Goal: Task Accomplishment & Management: Manage account settings

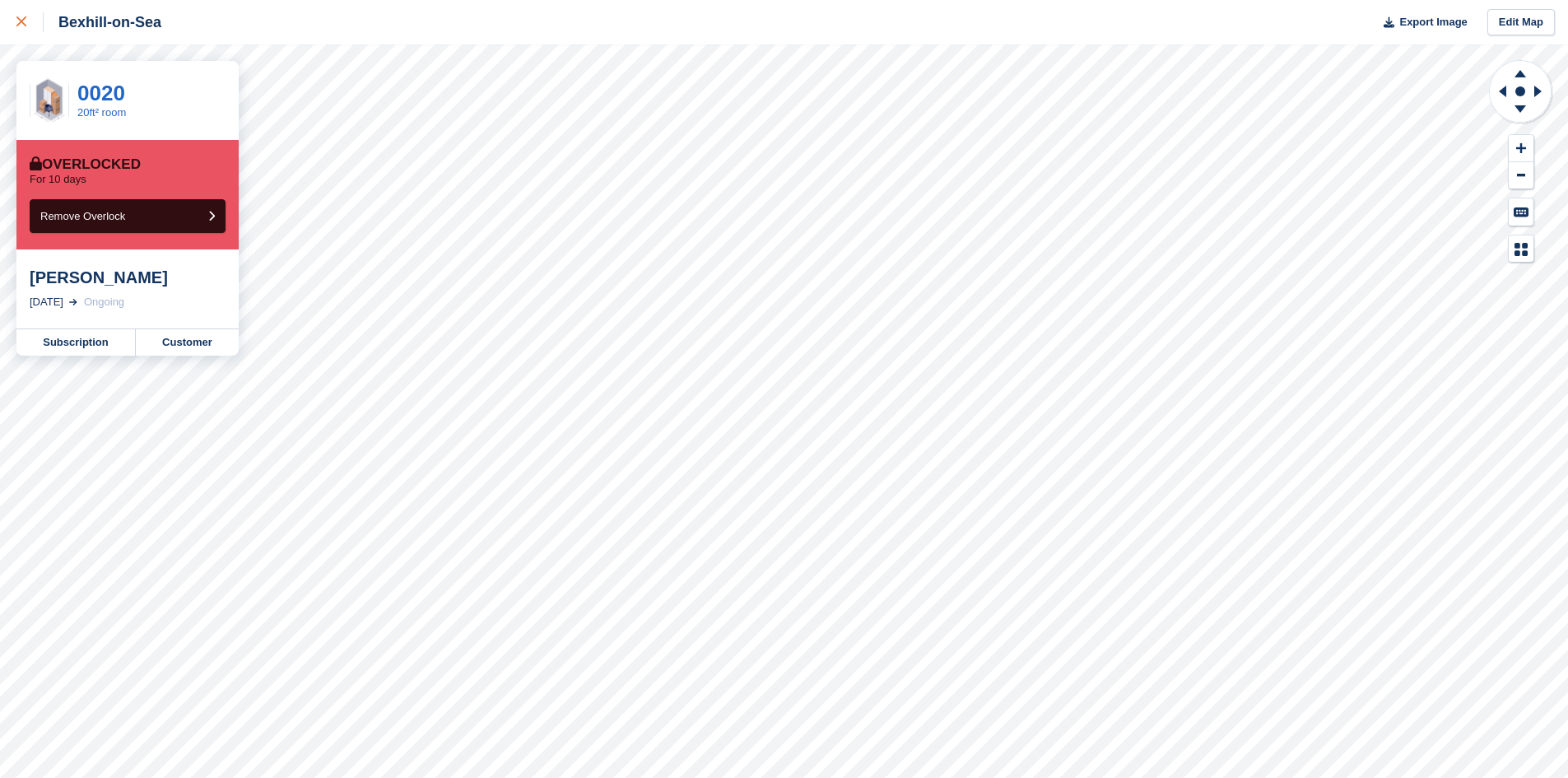
click at [16, 18] on icon at bounding box center [21, 21] width 10 height 10
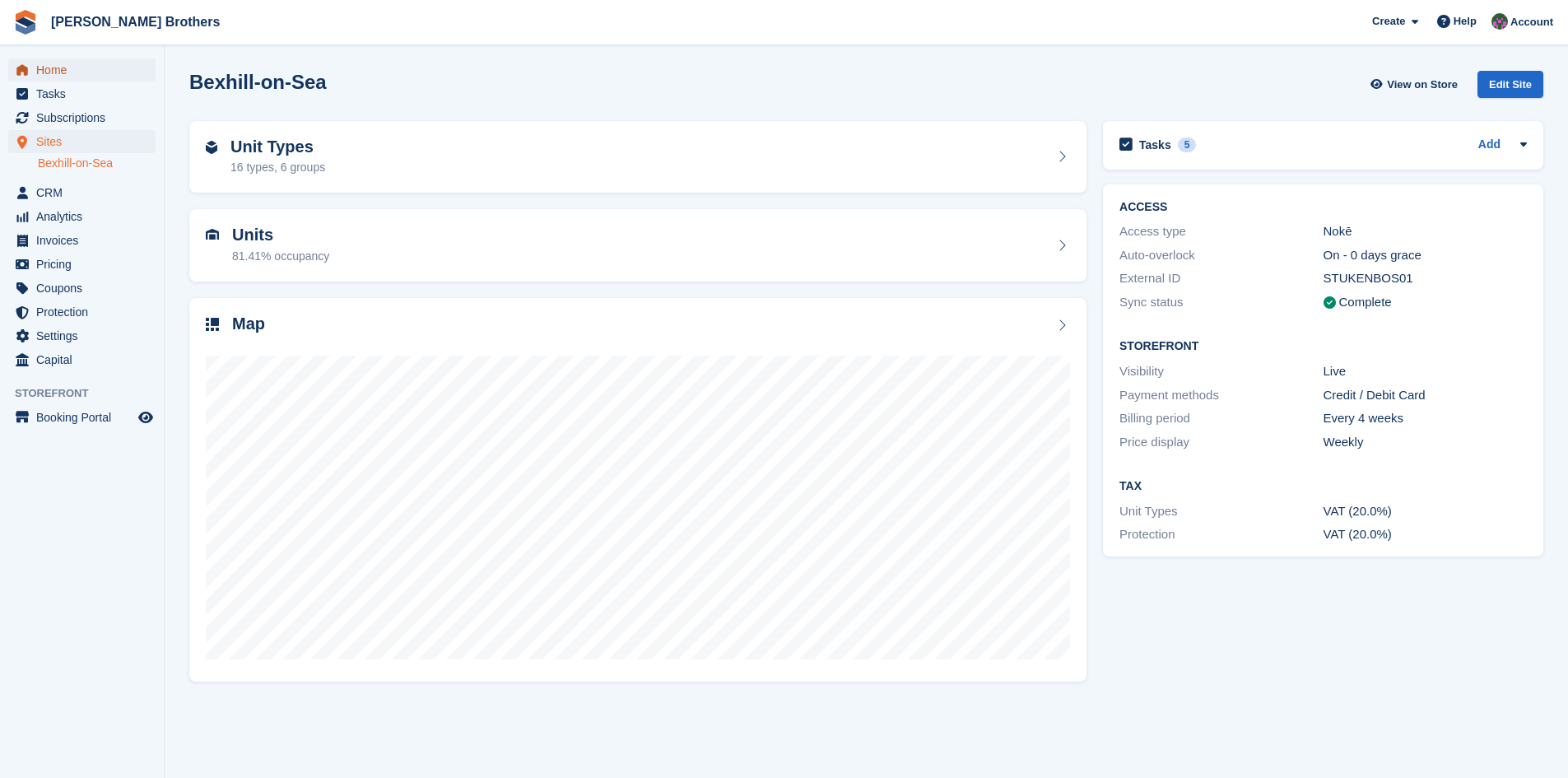
click at [41, 68] on span "Home" at bounding box center [86, 70] width 99 height 23
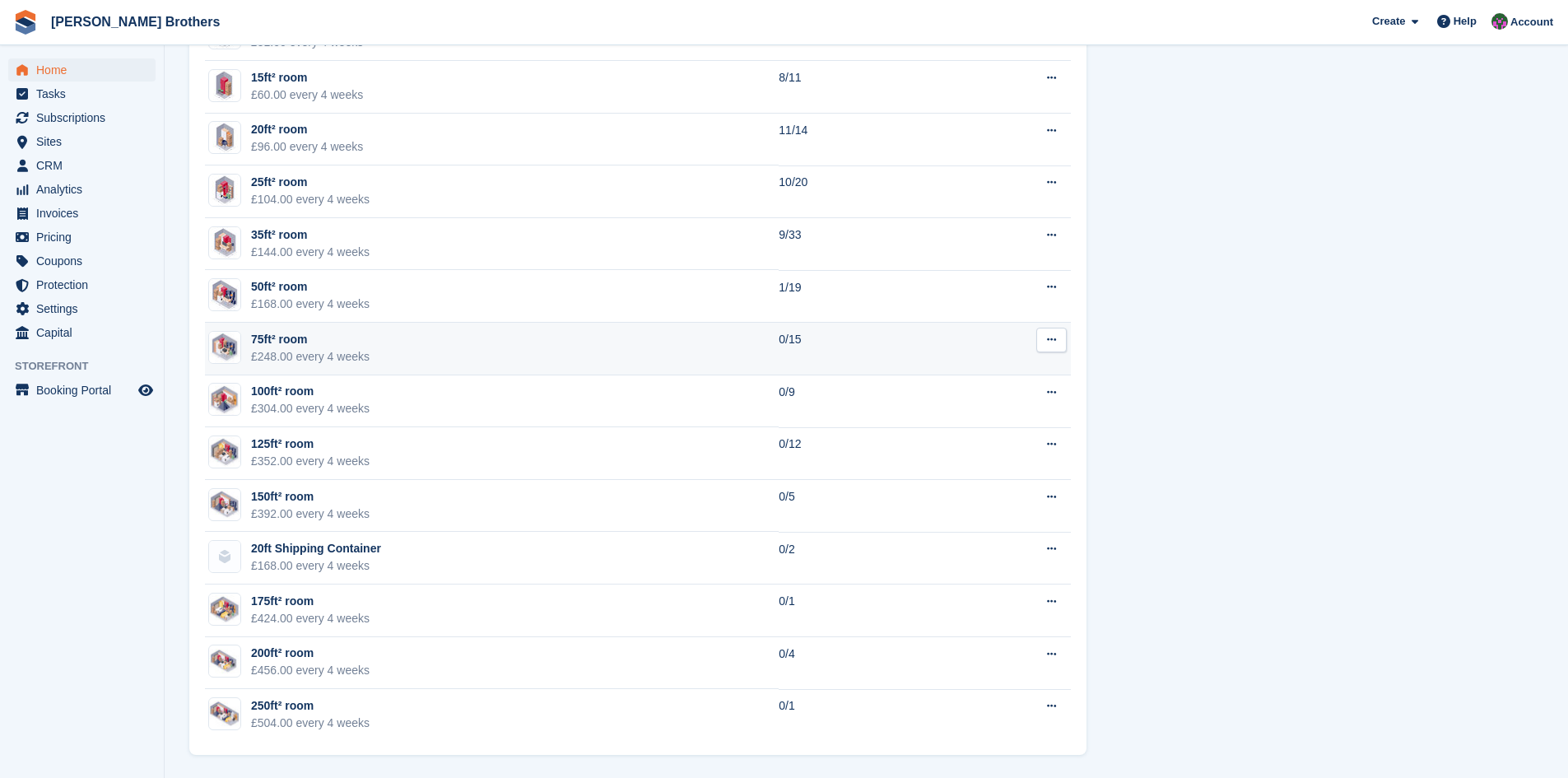
scroll to position [913, 0]
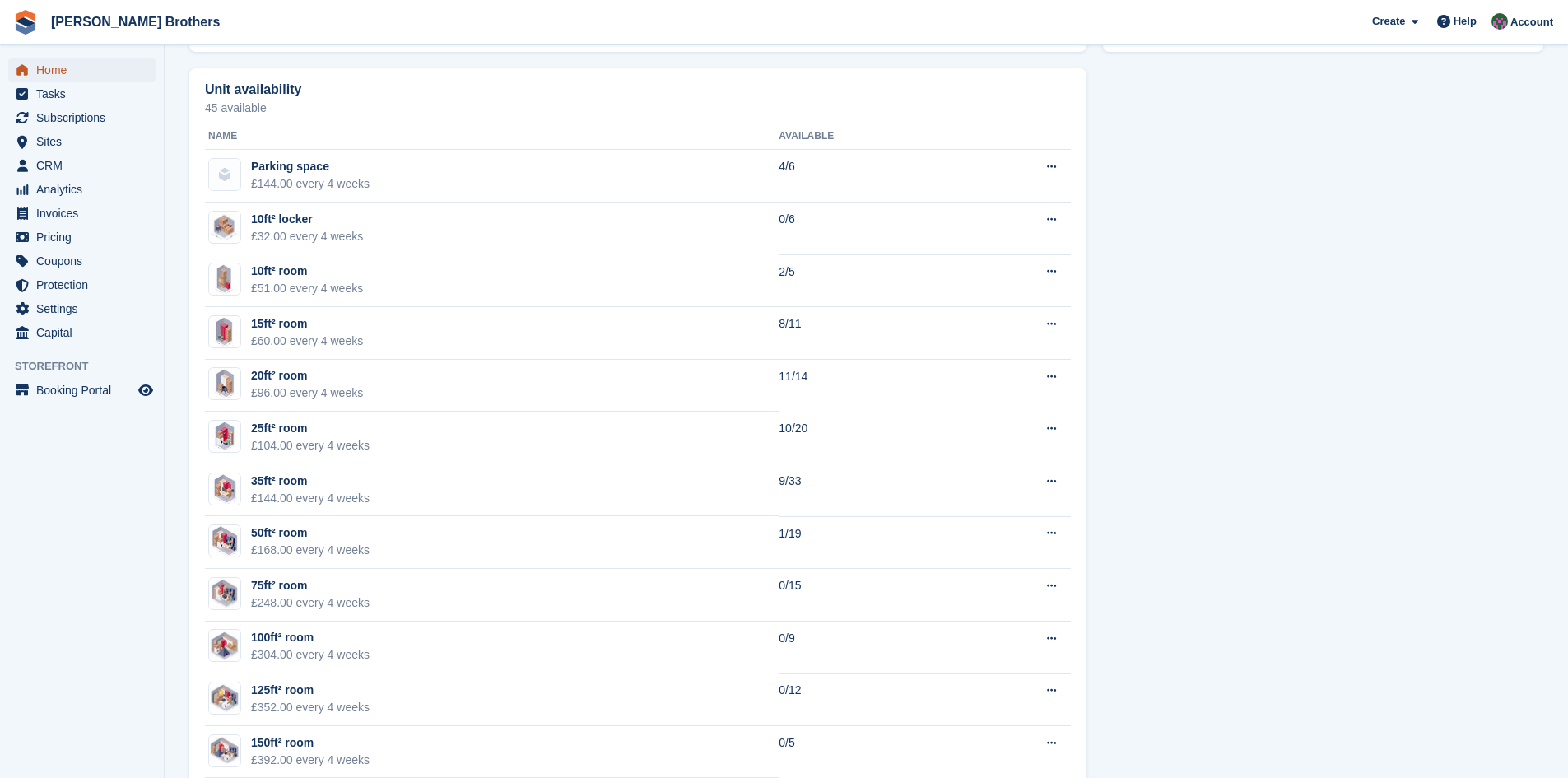
click at [57, 71] on span "Home" at bounding box center [86, 70] width 99 height 23
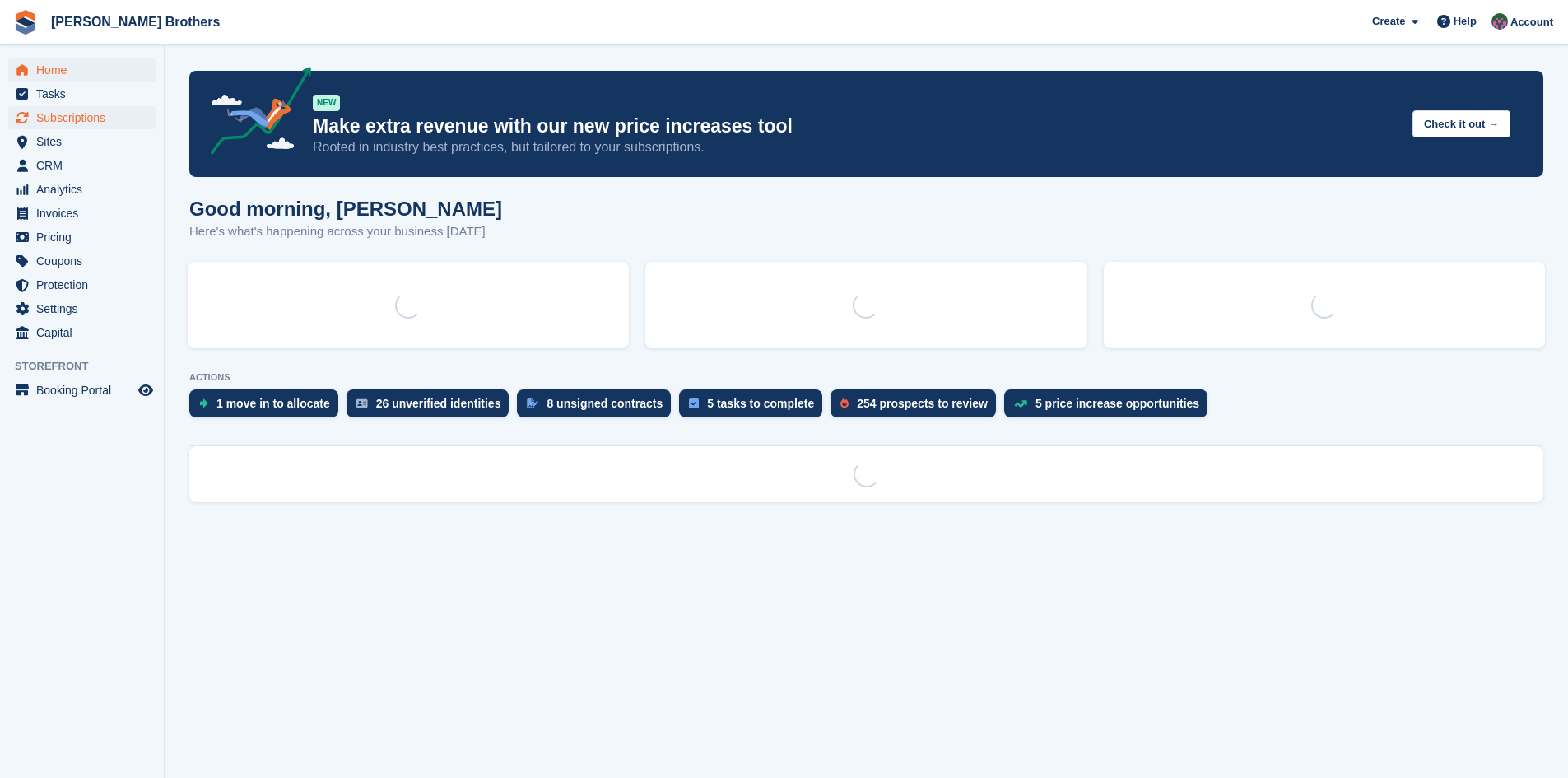
scroll to position [0, 0]
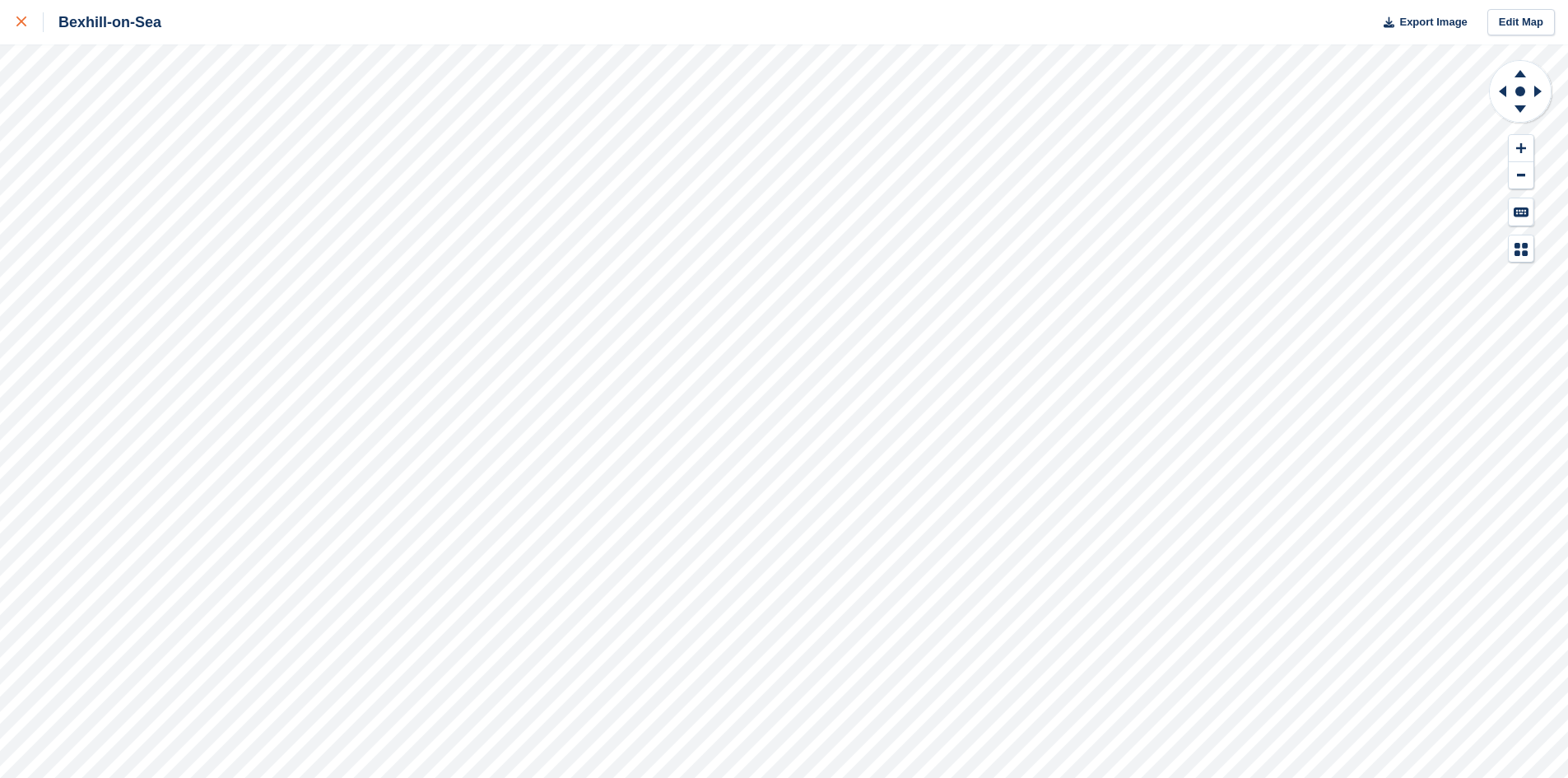
click at [14, 20] on link at bounding box center [21, 22] width 43 height 44
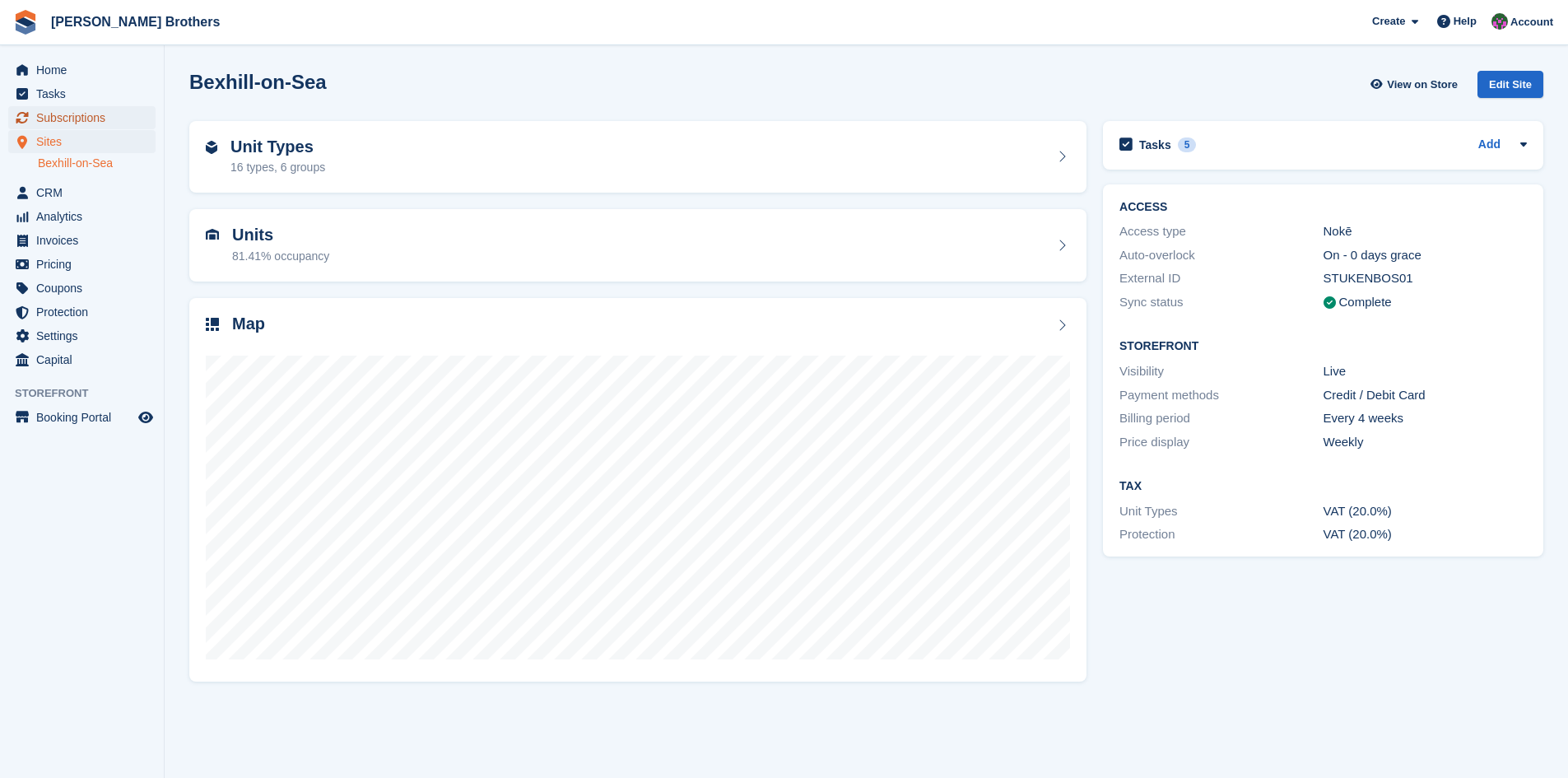
drag, startPoint x: 56, startPoint y: 118, endPoint x: 65, endPoint y: 125, distance: 11.4
click at [56, 118] on span "Subscriptions" at bounding box center [86, 117] width 99 height 23
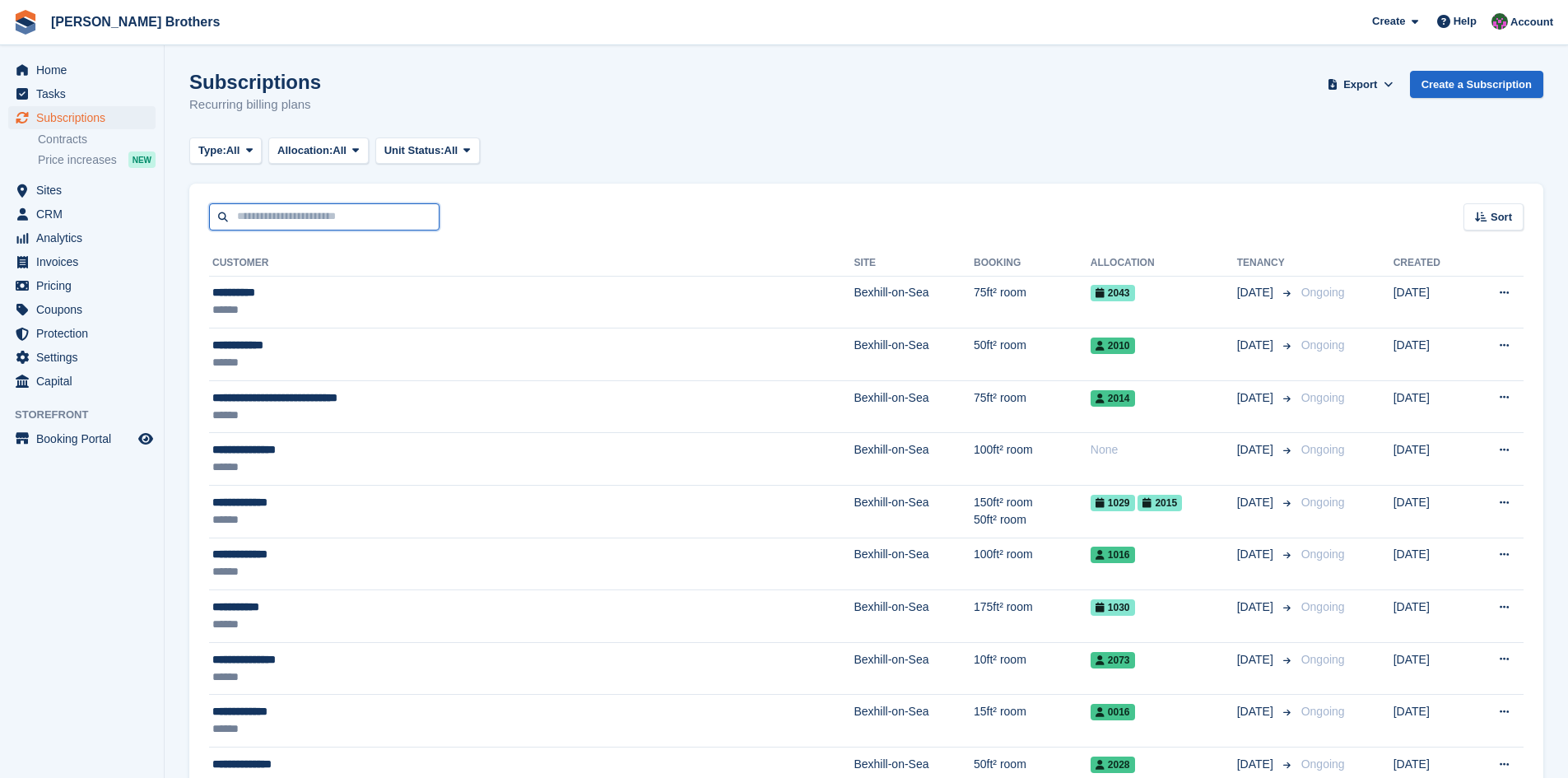
click at [276, 218] on input "text" at bounding box center [323, 217] width 230 height 27
type input "***"
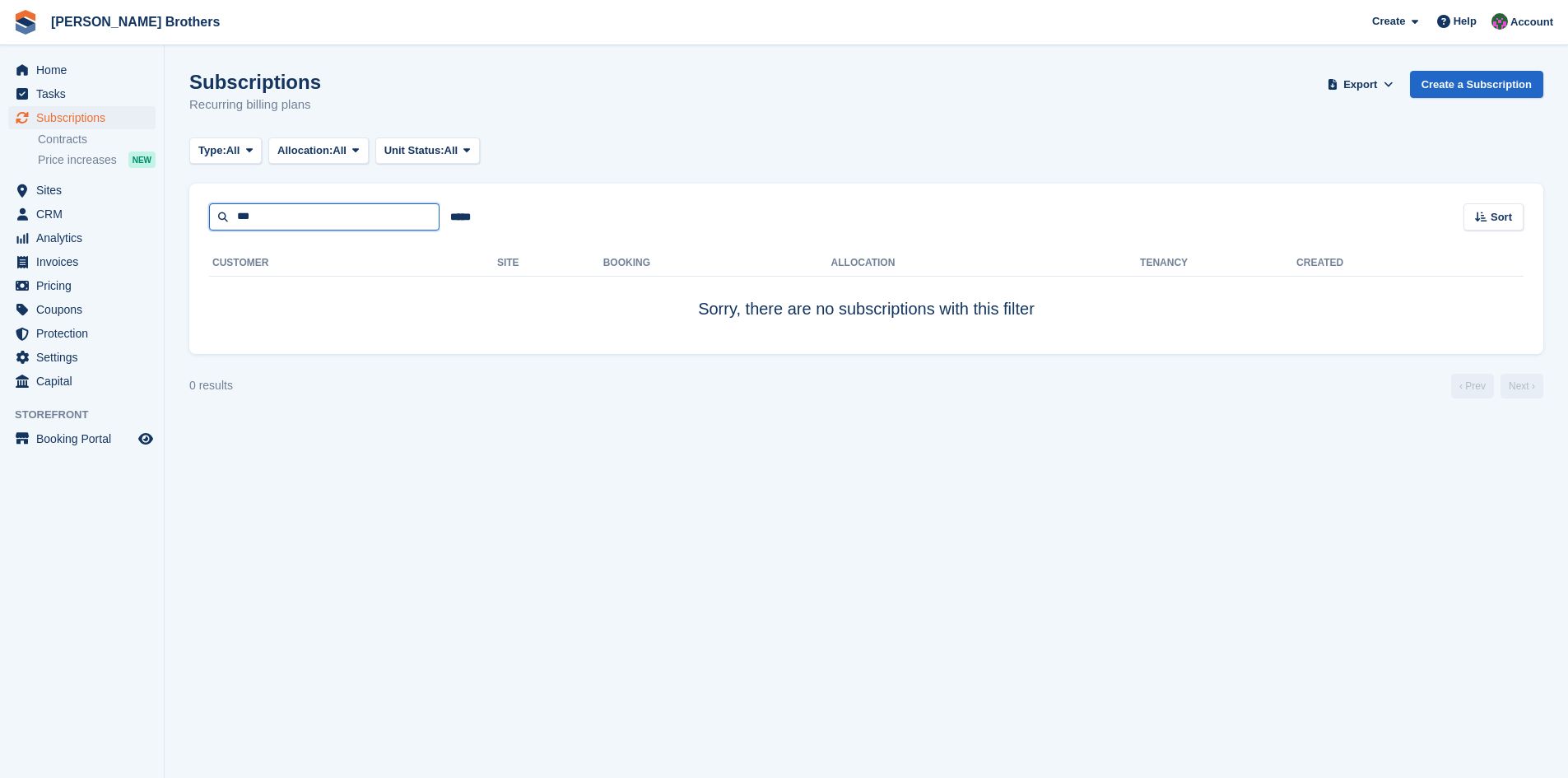
click at [271, 224] on input "***" at bounding box center [323, 217] width 230 height 27
type input "***"
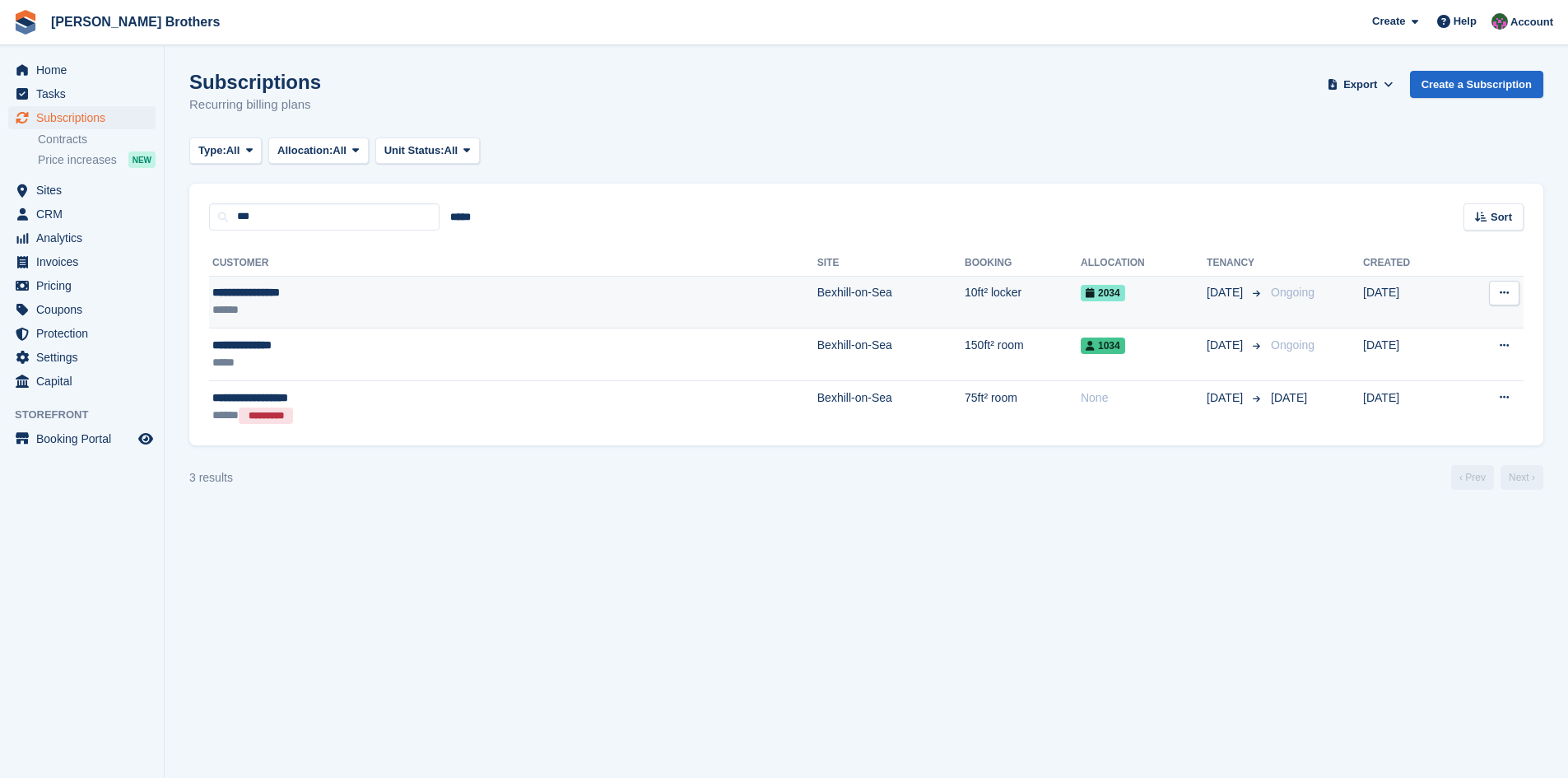
click at [240, 299] on div "**********" at bounding box center [365, 293] width 305 height 17
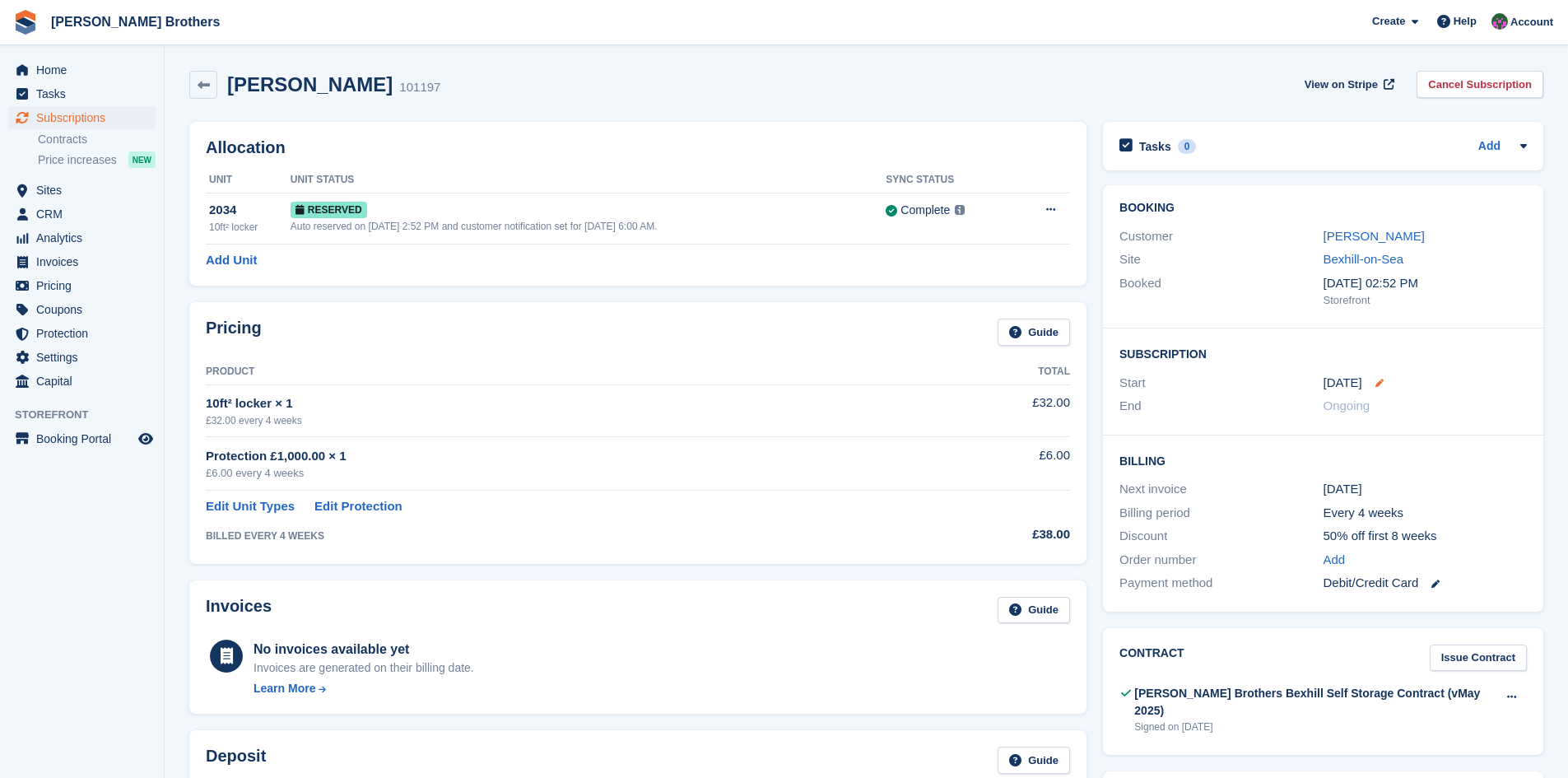
click at [1378, 383] on icon at bounding box center [1379, 382] width 9 height 9
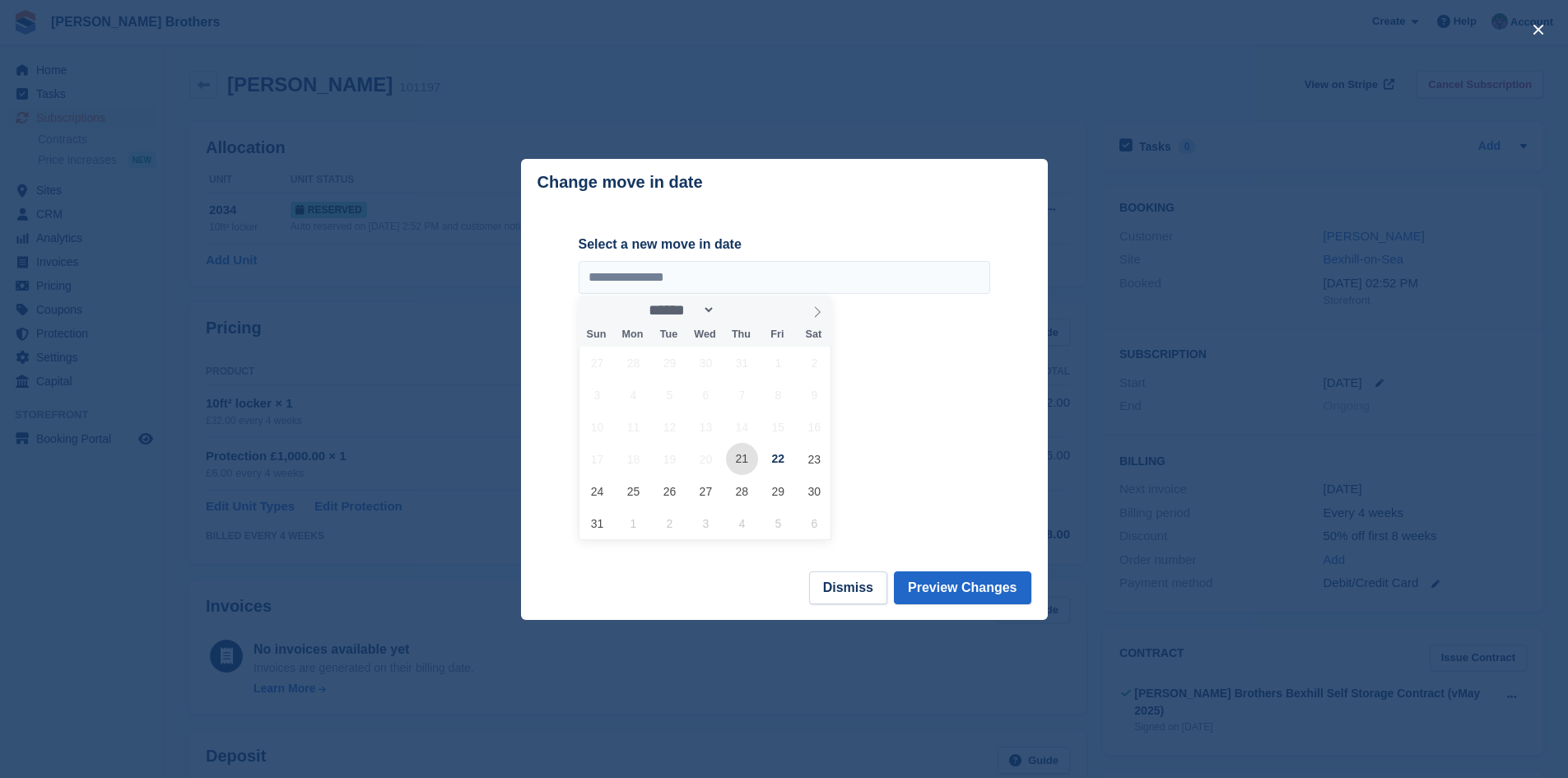
click at [754, 463] on span "21" at bounding box center [741, 458] width 32 height 32
click at [748, 459] on span "21" at bounding box center [741, 458] width 32 height 32
click at [692, 278] on input "**********" at bounding box center [784, 277] width 412 height 33
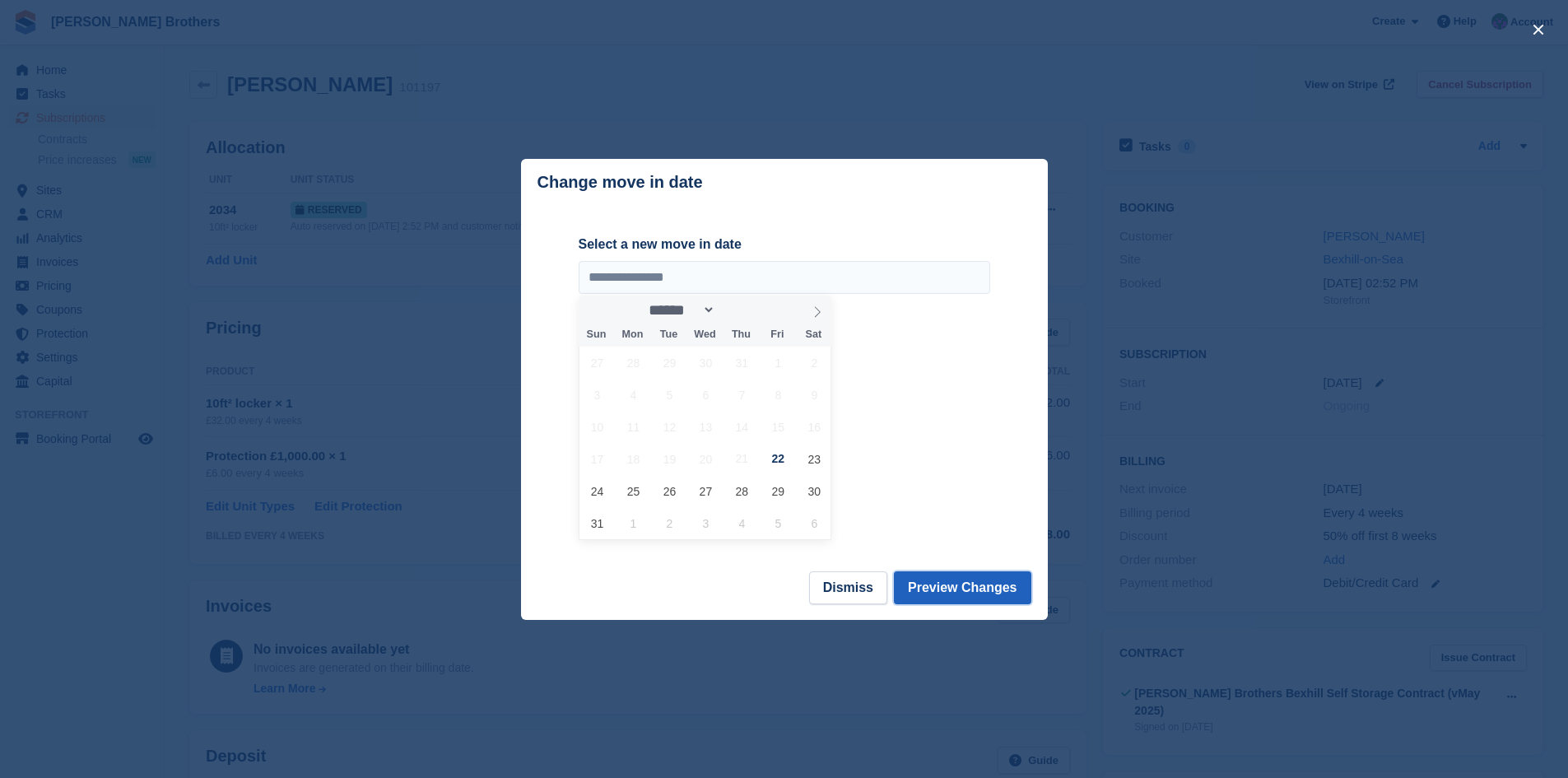
click at [970, 587] on button "Preview Changes" at bounding box center [963, 588] width 138 height 33
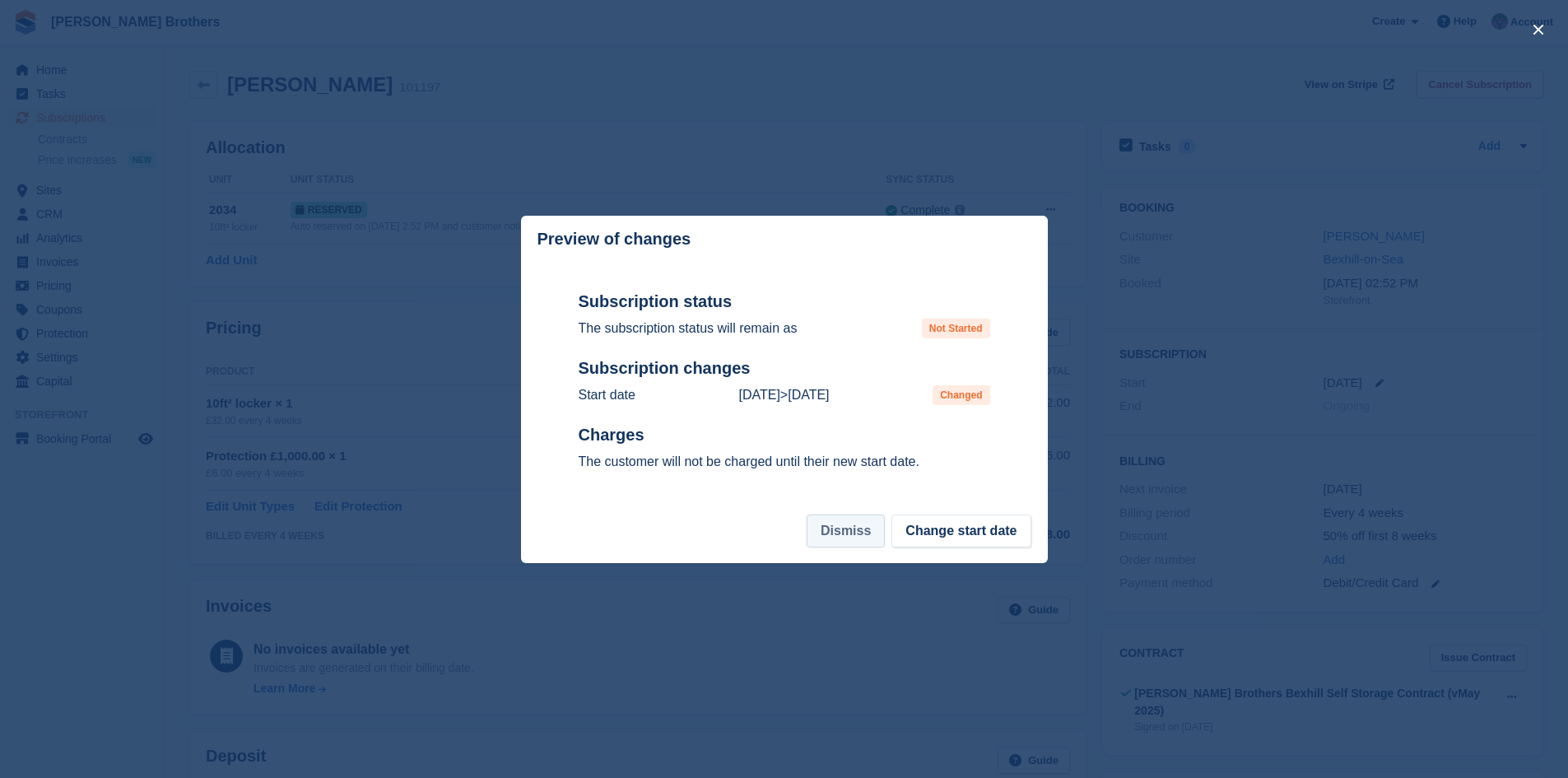
click at [853, 533] on button "Dismiss" at bounding box center [845, 532] width 78 height 33
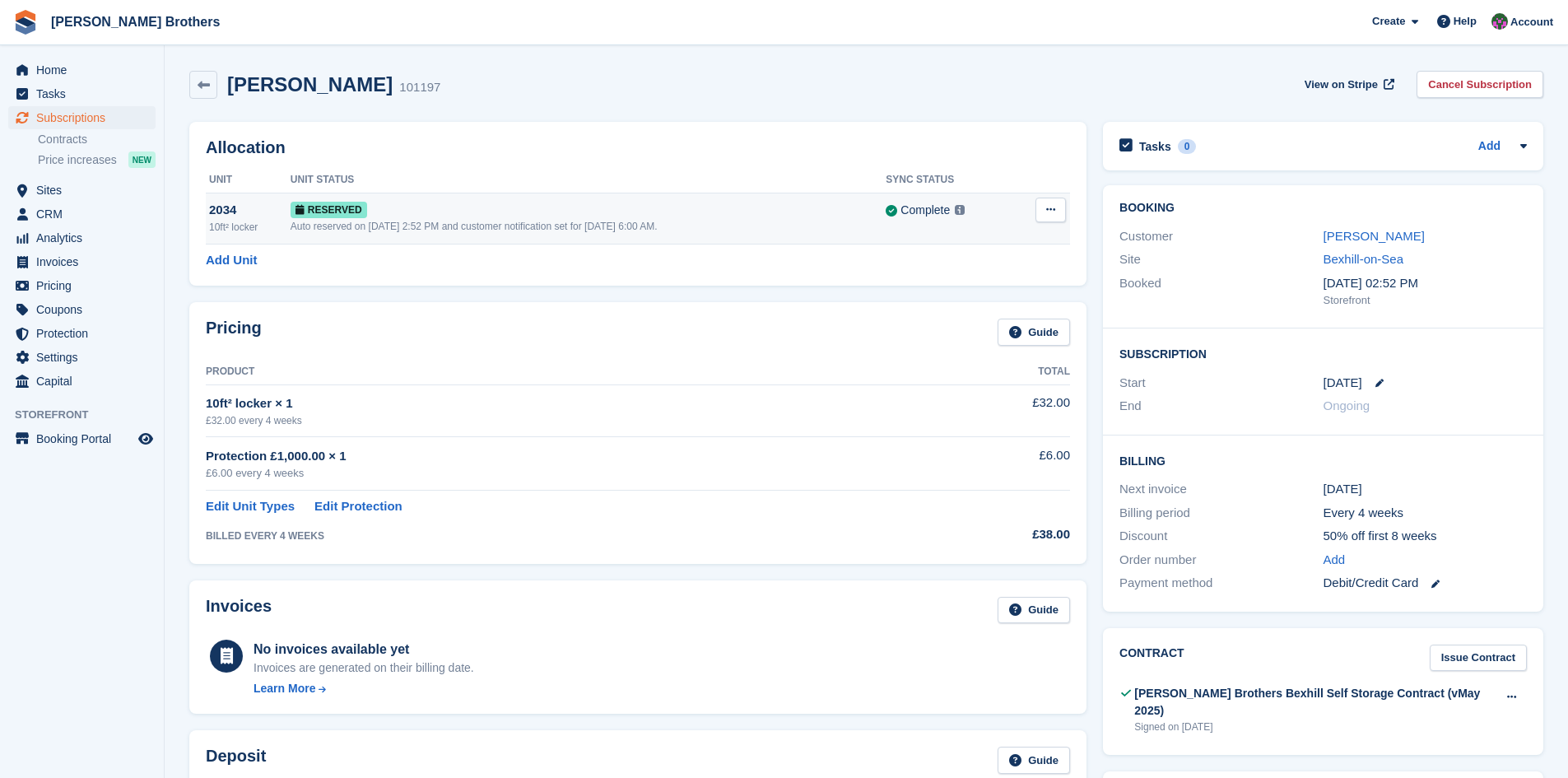
click at [1051, 208] on icon at bounding box center [1050, 209] width 9 height 11
click at [965, 240] on p "Grant Early Access" at bounding box center [987, 242] width 143 height 21
click at [680, 249] on div "Allocation Unit Unit Status Sync Status 2034 10ft² locker Reserved Auto reserve…" at bounding box center [638, 204] width 897 height 164
click at [1378, 384] on icon at bounding box center [1379, 382] width 9 height 9
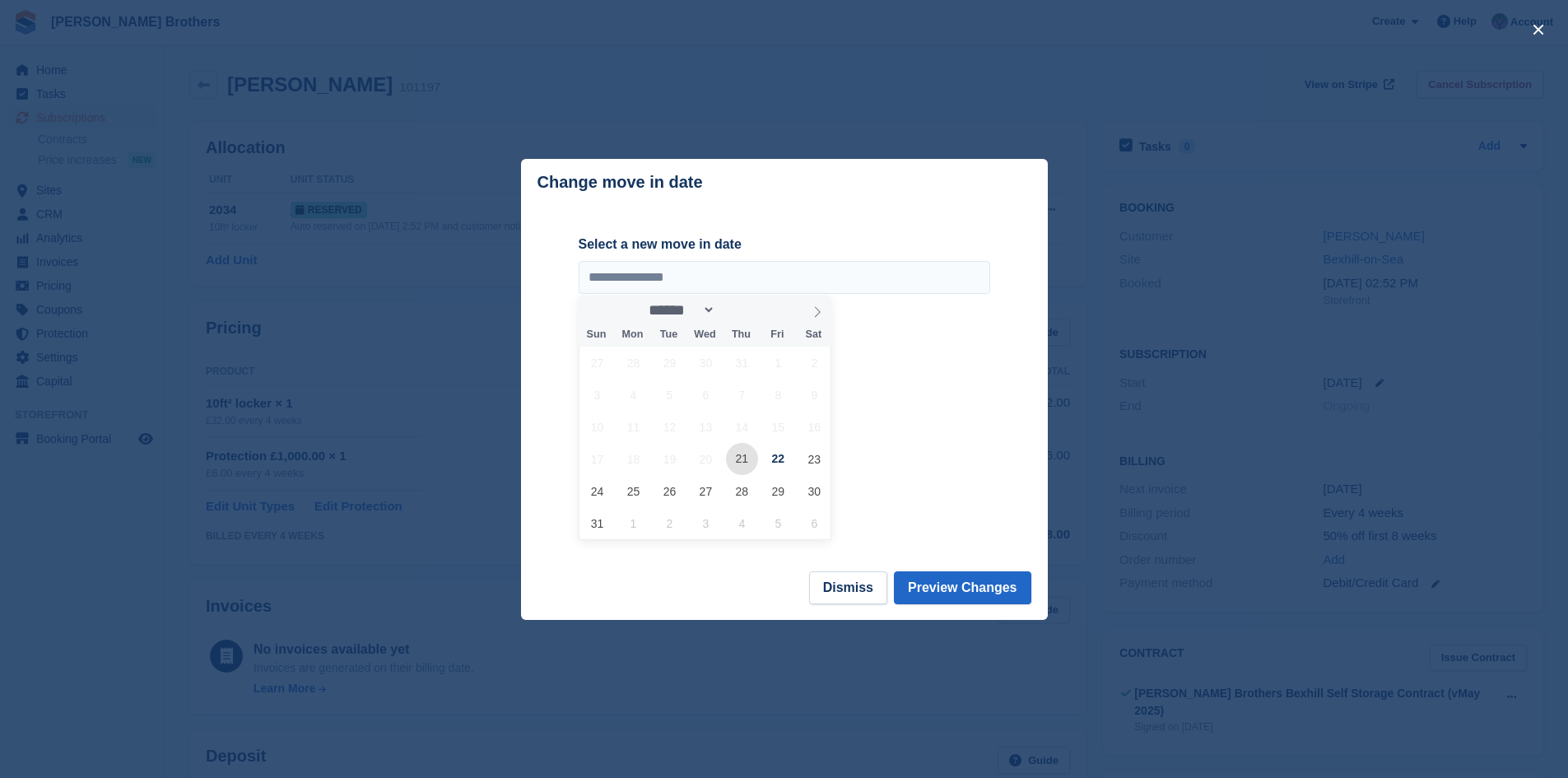
click at [748, 463] on span "21" at bounding box center [741, 458] width 32 height 32
click at [867, 579] on button "Dismiss" at bounding box center [848, 588] width 78 height 33
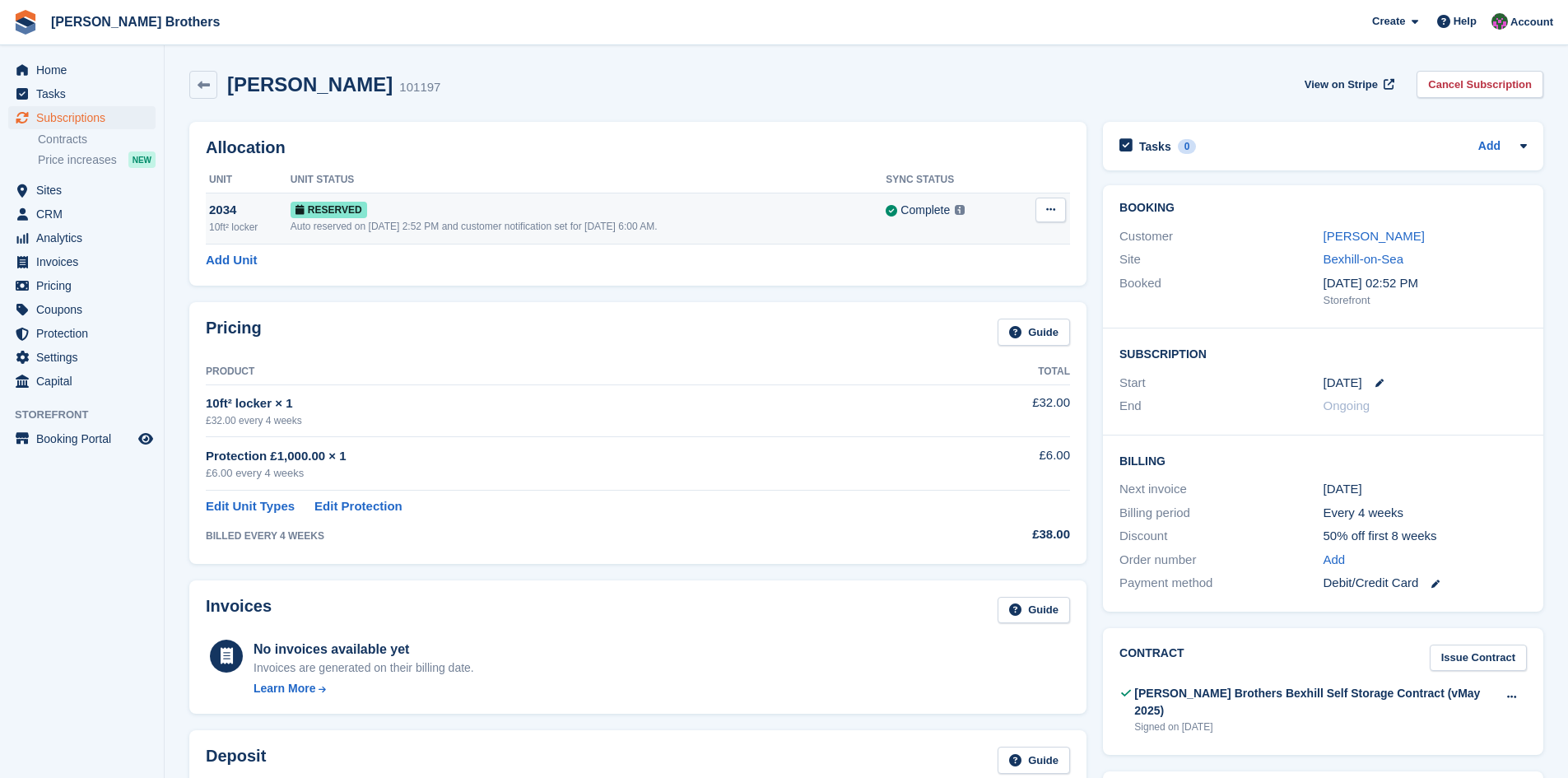
click at [1050, 209] on icon at bounding box center [1050, 209] width 9 height 11
click at [976, 250] on p "Grant Early Access" at bounding box center [987, 242] width 143 height 21
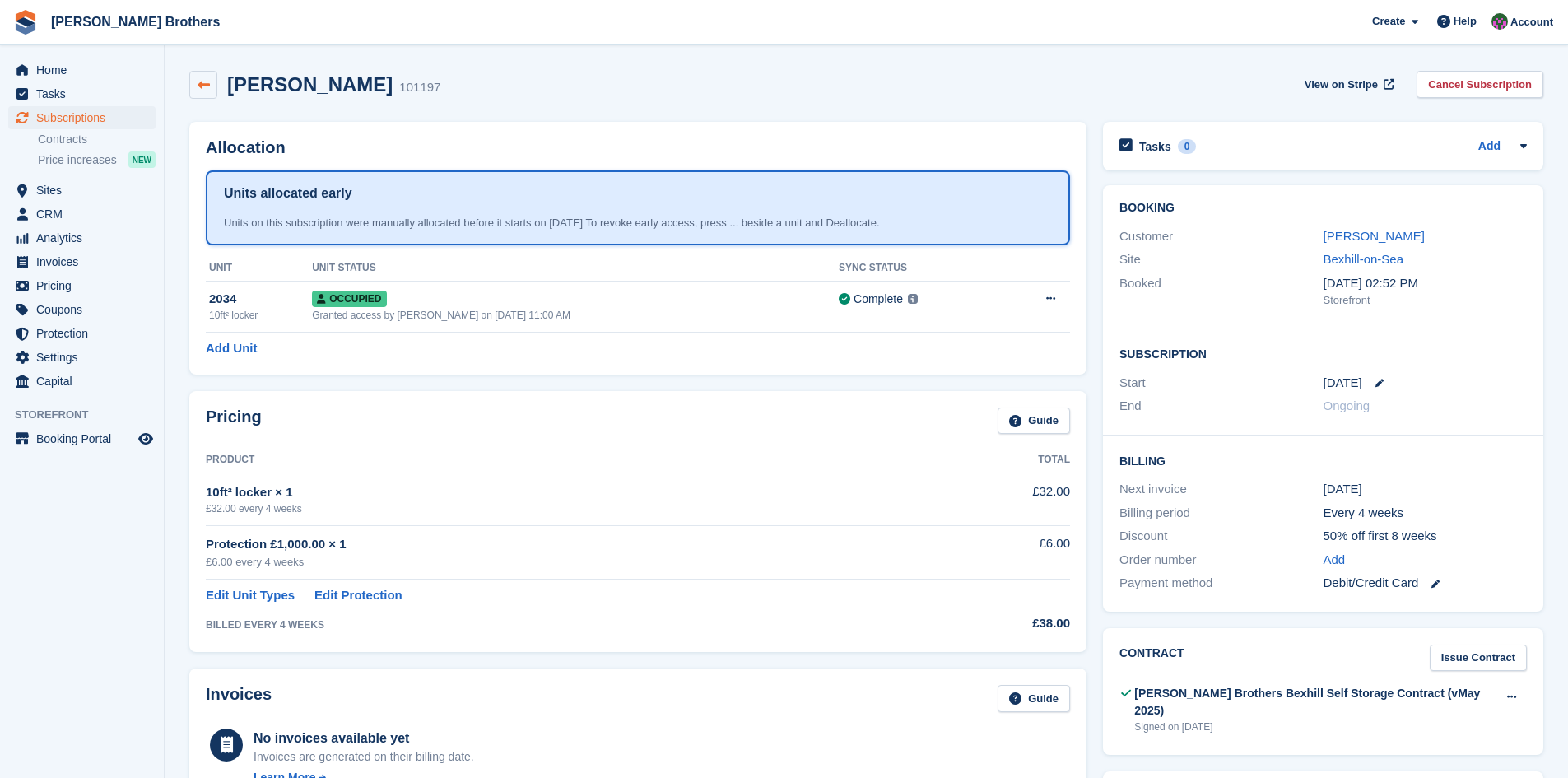
click at [212, 86] on link at bounding box center [203, 85] width 28 height 28
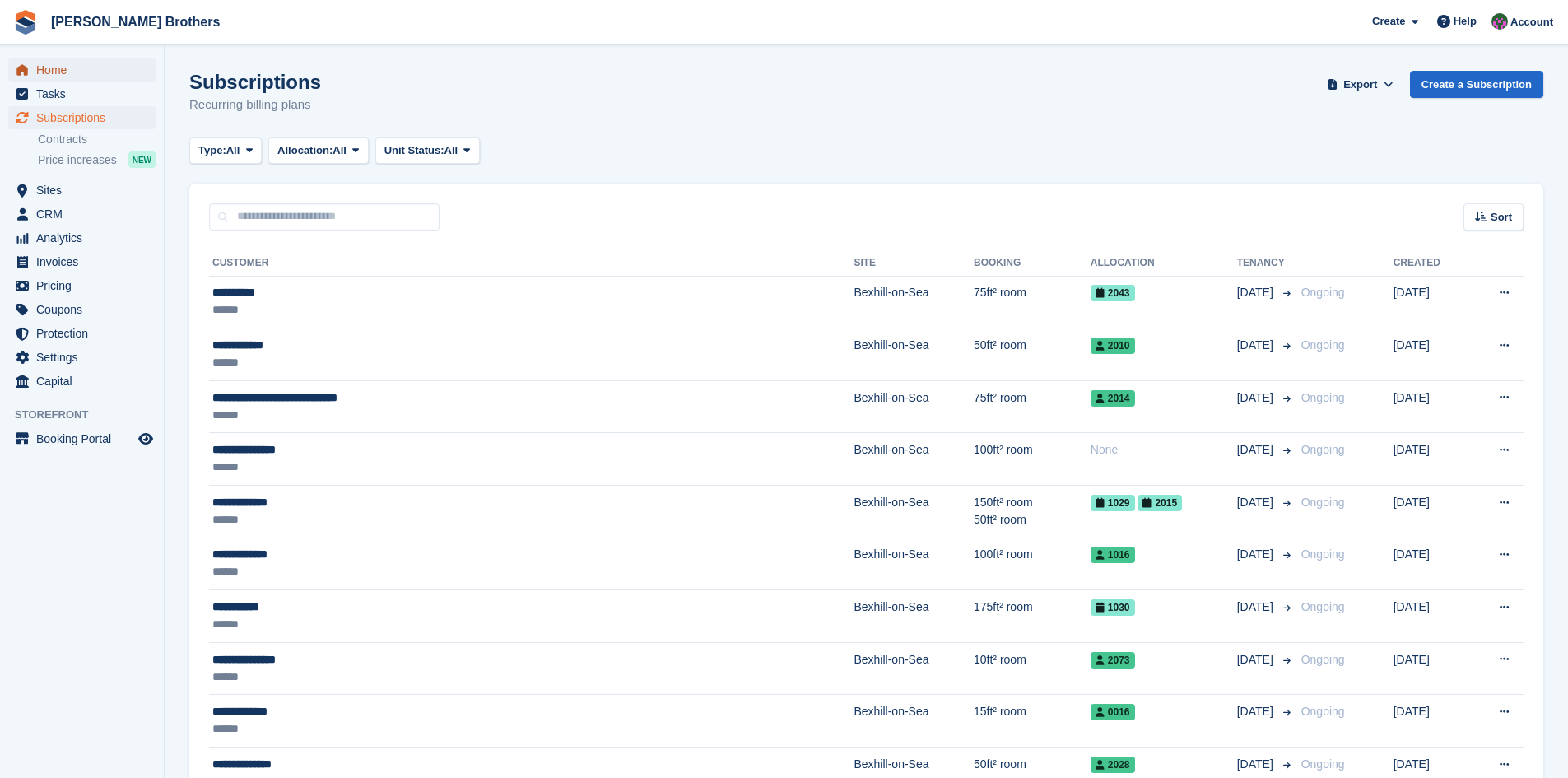
click at [48, 68] on span "Home" at bounding box center [86, 70] width 99 height 23
